Goal: Check status: Check status

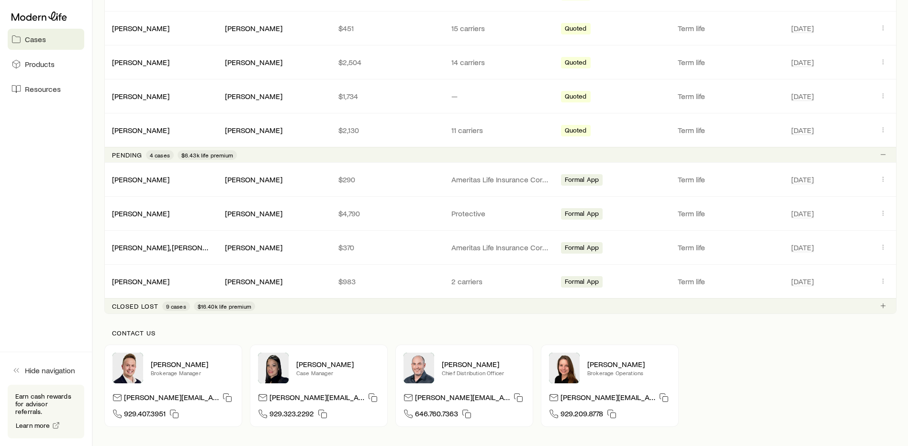
scroll to position [389, 0]
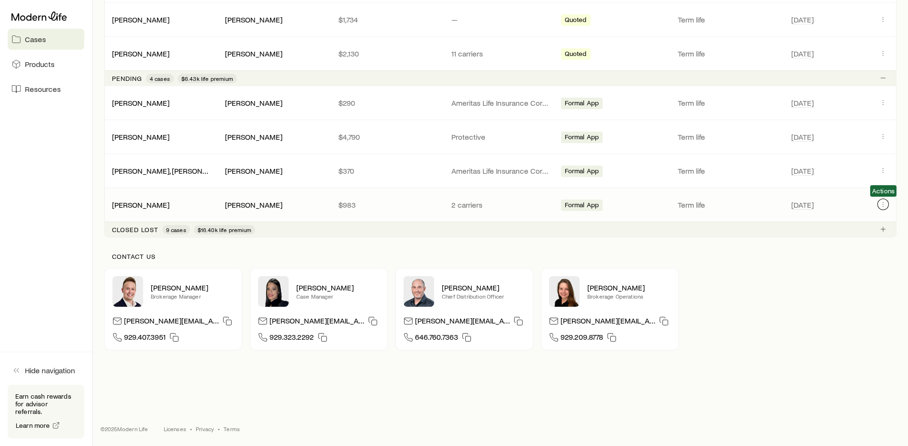
click at [880, 204] on icon "Client cases" at bounding box center [884, 205] width 8 height 8
click at [883, 204] on icon "Client cases" at bounding box center [884, 205] width 8 height 8
click at [881, 206] on icon "Client cases" at bounding box center [884, 205] width 8 height 8
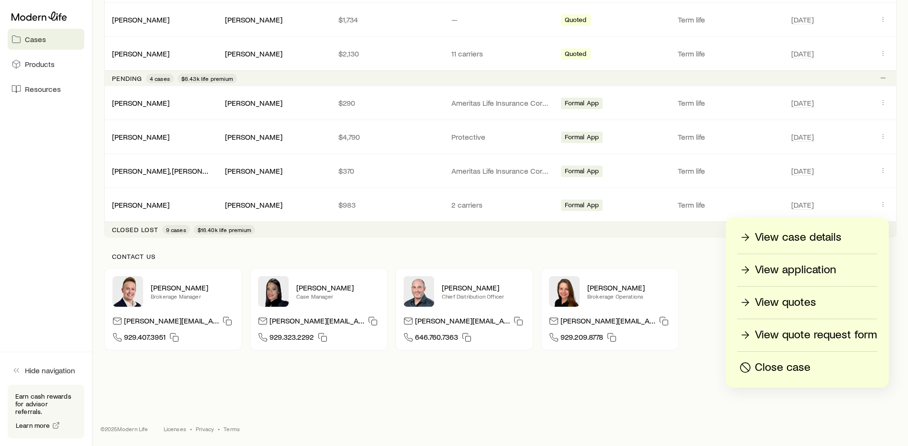
click at [801, 299] on p "View quotes" at bounding box center [785, 302] width 61 height 15
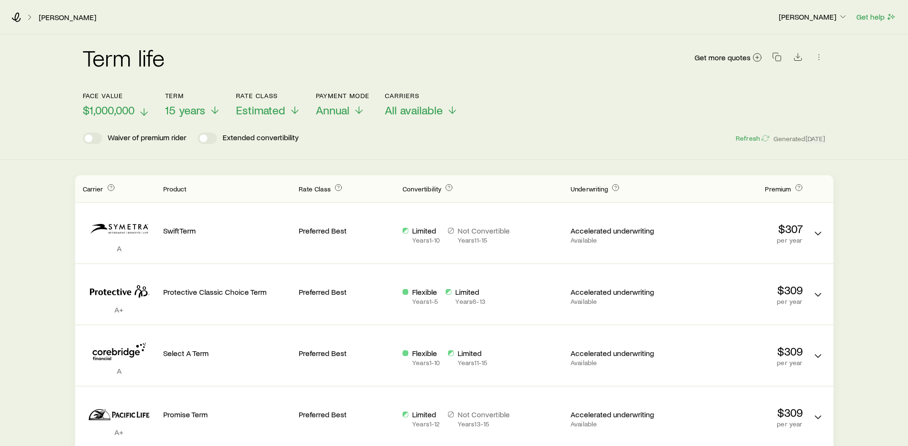
click at [141, 112] on icon at bounding box center [143, 111] width 11 height 11
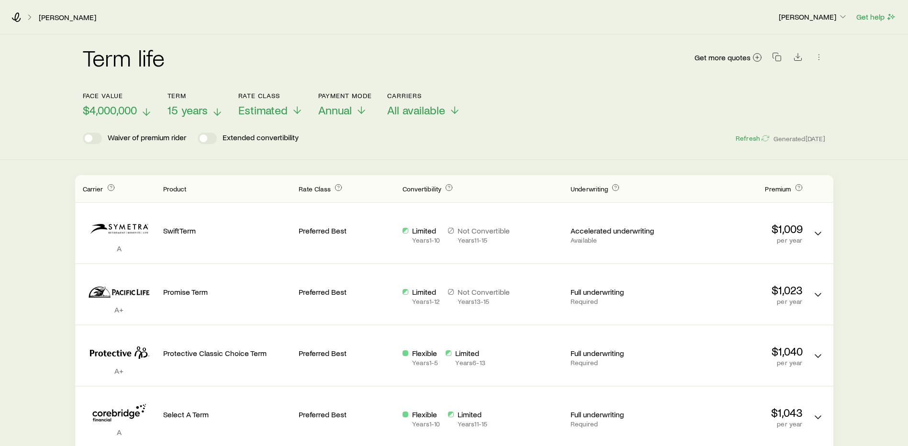
click at [212, 110] on icon at bounding box center [217, 111] width 11 height 11
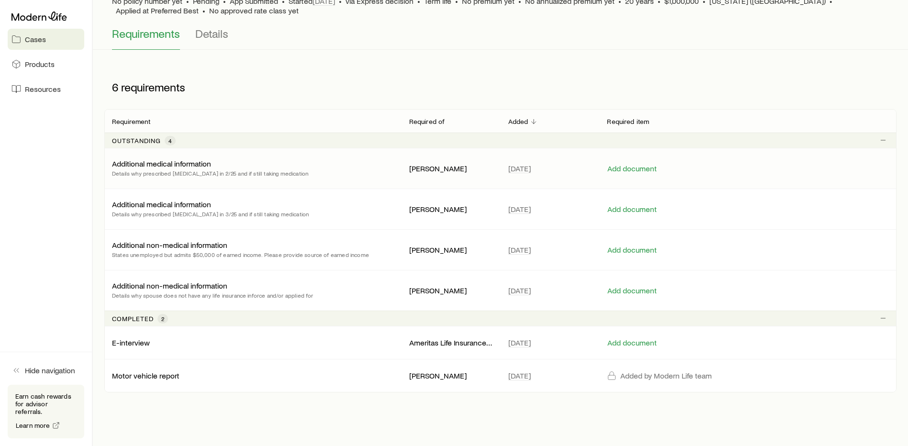
scroll to position [96, 0]
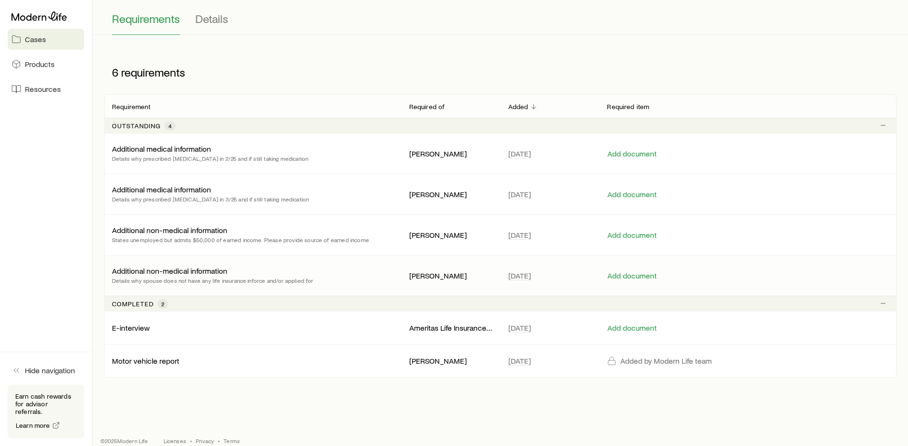
click at [360, 280] on div "Additional non-medical information Details why spouse does not have any life in…" at bounding box center [253, 275] width 282 height 19
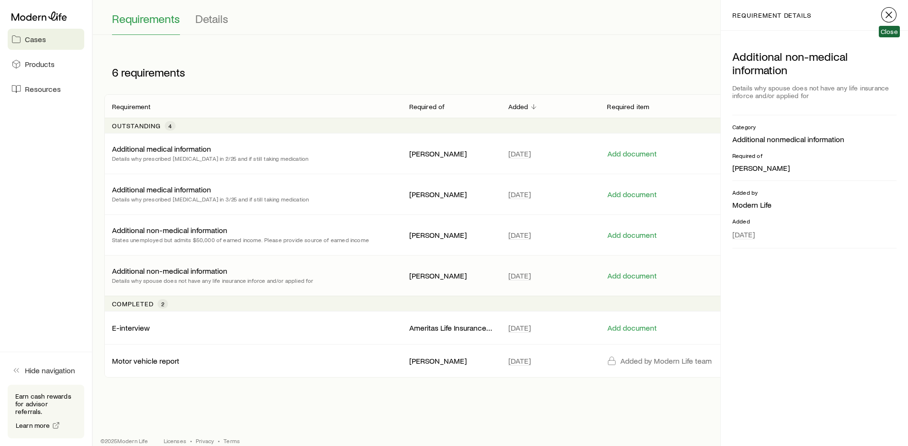
click at [891, 14] on icon "button" at bounding box center [888, 14] width 11 height 11
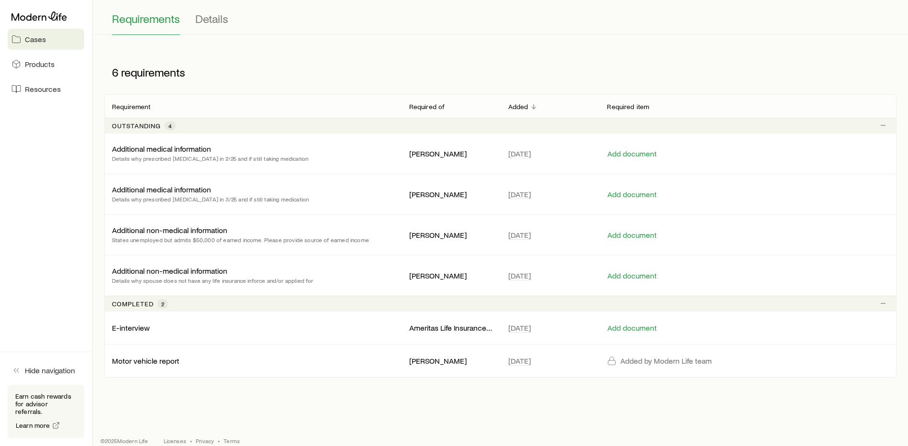
click at [637, 38] on div "Ameritas Life Insurance Corp. (Ameritas) Value Plus Term No policy number yet •…" at bounding box center [500, 166] width 815 height 454
click at [582, 70] on div "6 requirements" at bounding box center [500, 72] width 792 height 44
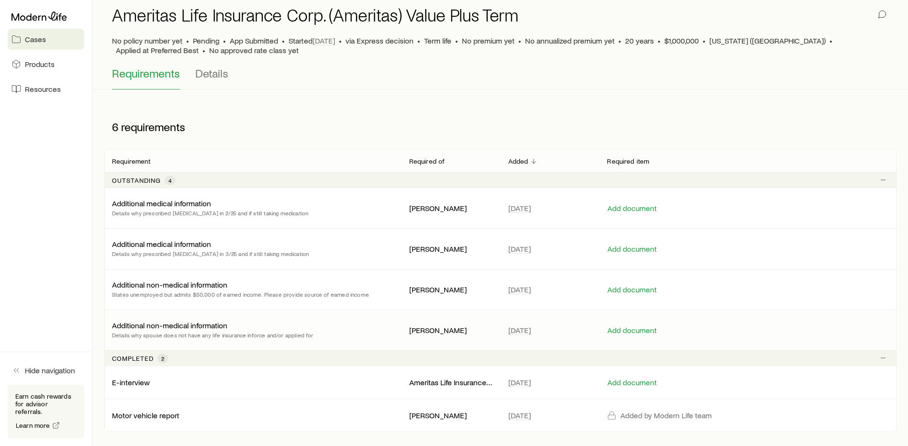
scroll to position [0, 0]
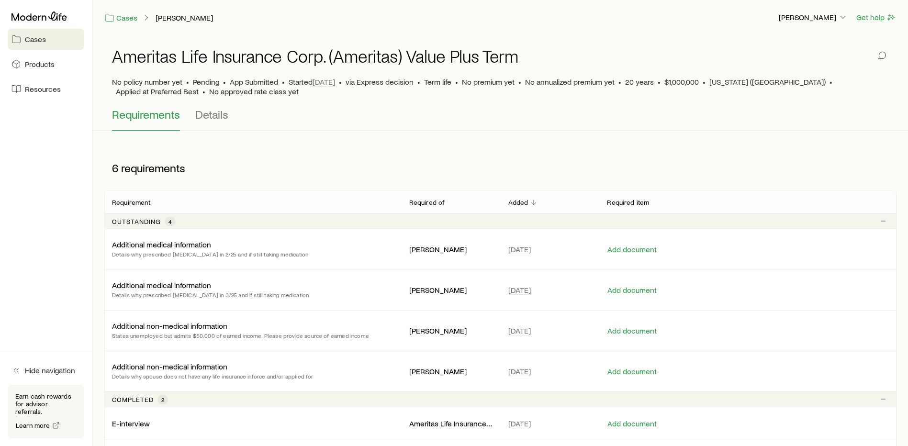
click at [610, 130] on div "Requirements Details" at bounding box center [500, 119] width 777 height 23
click at [680, 38] on div "Ameritas Life Insurance Corp. (Ameritas) Value Plus Term No policy number yet •…" at bounding box center [500, 71] width 777 height 73
click at [262, 169] on div "6 requirements" at bounding box center [257, 168] width 306 height 29
